Goal: Entertainment & Leisure: Consume media (video, audio)

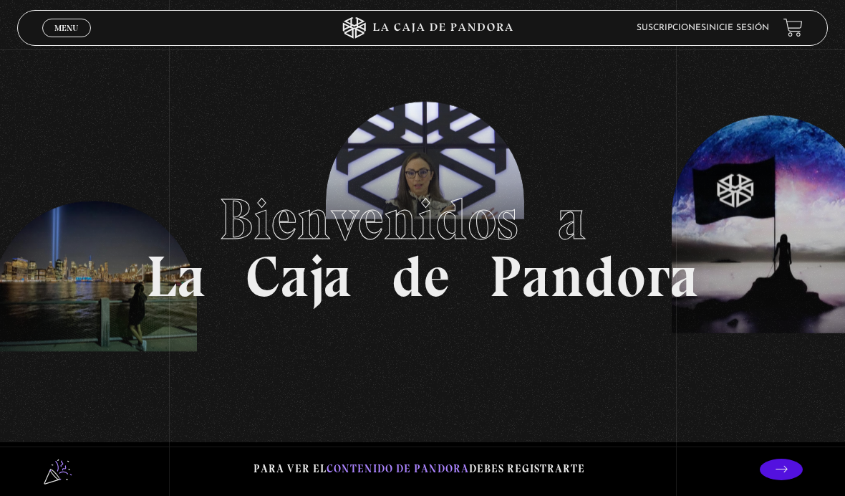
click at [745, 32] on link "Inicie sesión" at bounding box center [737, 28] width 63 height 9
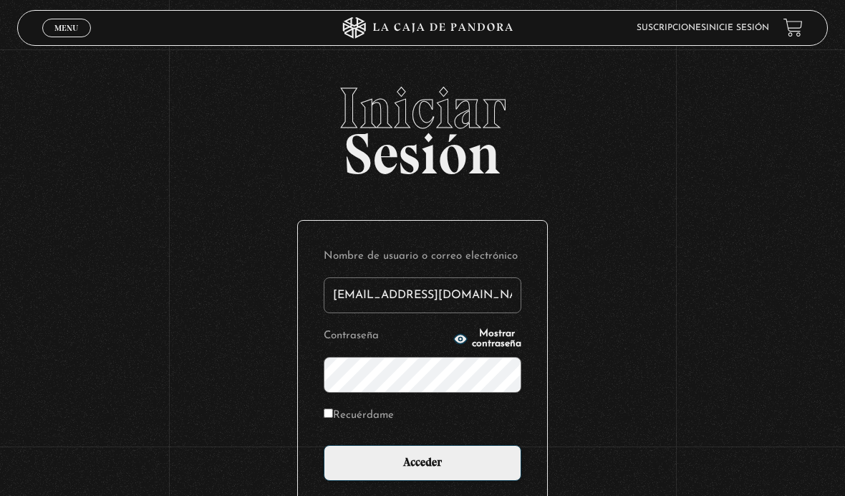
type input "[EMAIL_ADDRESS][DOMAIN_NAME]"
click at [423, 471] on input "Acceder" at bounding box center [423, 463] width 198 height 36
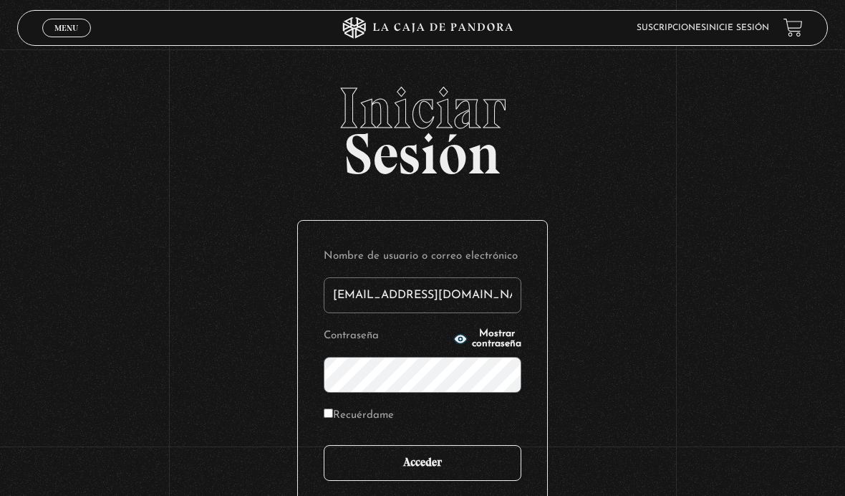
click at [446, 465] on input "Acceder" at bounding box center [423, 463] width 198 height 36
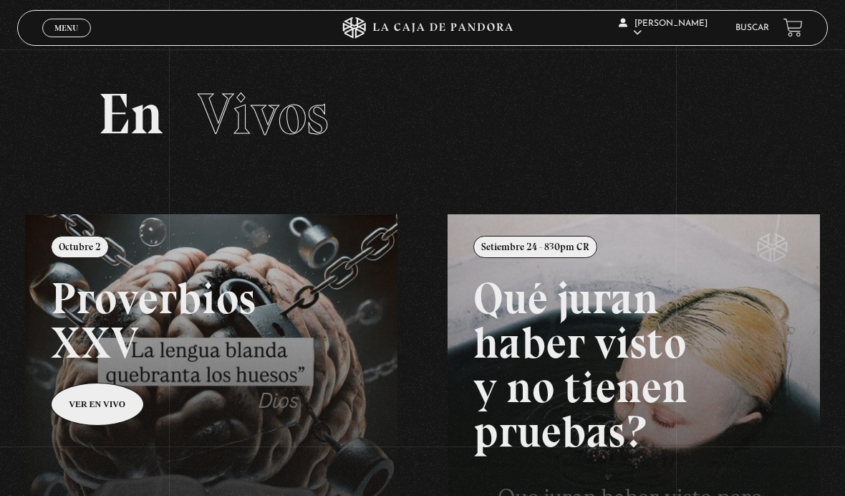
click at [77, 37] on link "Menu Cerrar" at bounding box center [66, 28] width 49 height 19
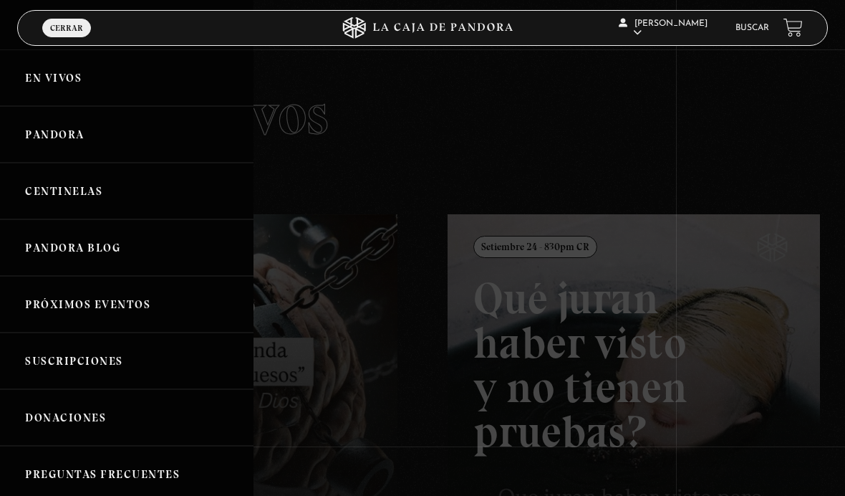
click at [53, 197] on link "Centinelas" at bounding box center [127, 191] width 254 height 57
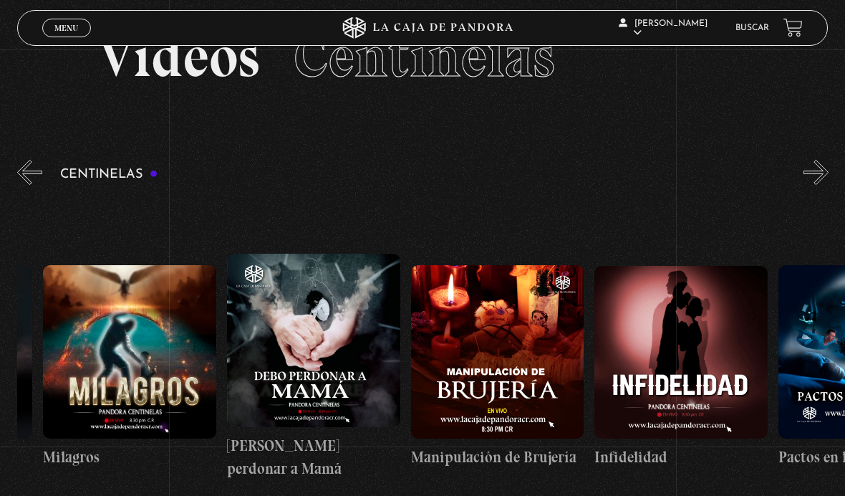
scroll to position [0, 6411]
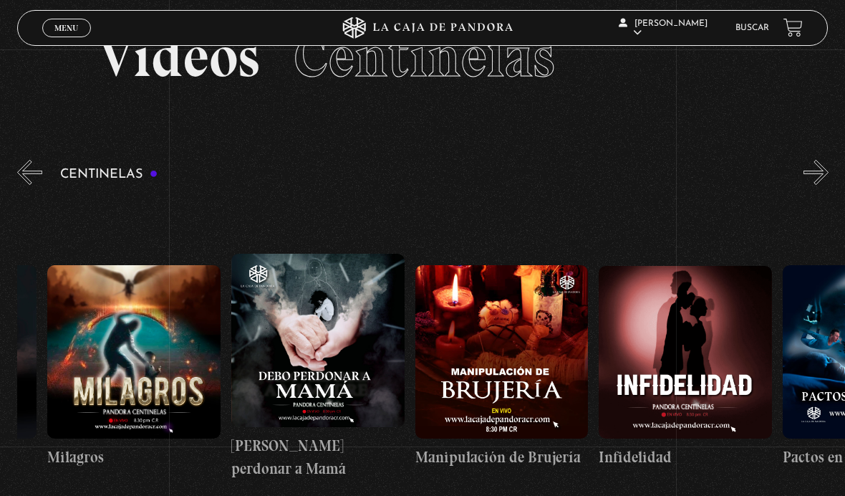
click at [549, 358] on figure at bounding box center [501, 351] width 173 height 173
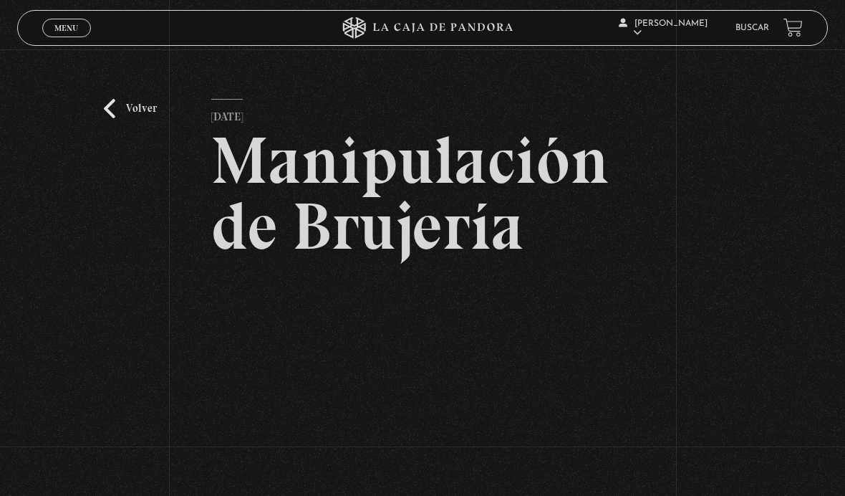
scroll to position [25, 0]
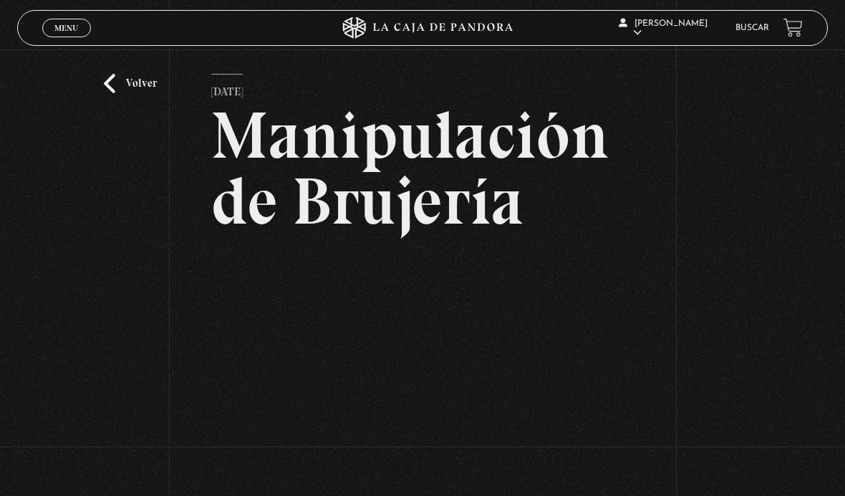
click at [637, 478] on div "Volver 5 julio, 2023 Manipulación de Brujería WhatsApp Twitter Messenger Email" at bounding box center [422, 291] width 845 height 534
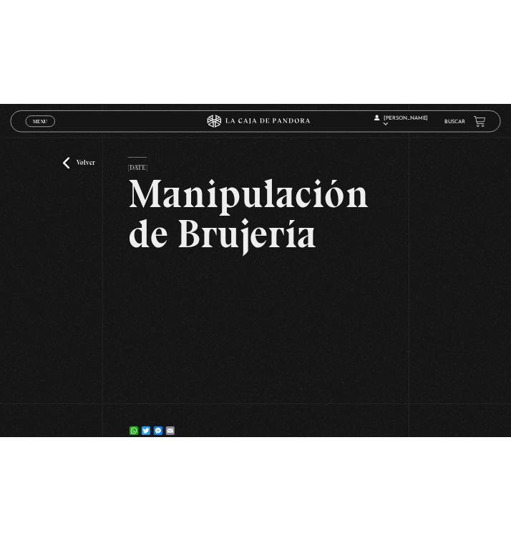
scroll to position [0, 0]
